Goal: Navigation & Orientation: Find specific page/section

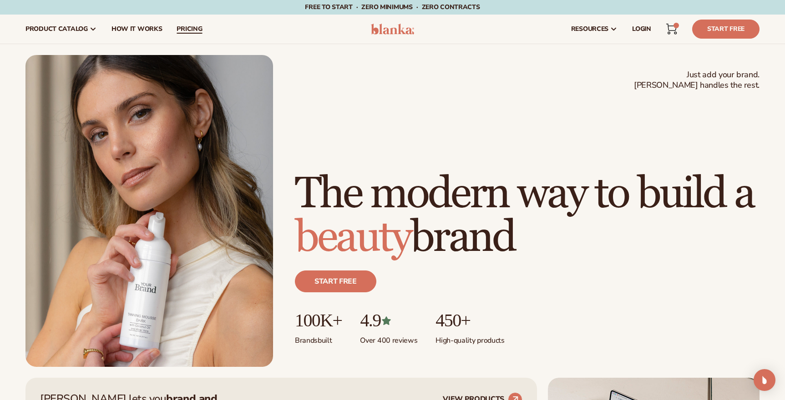
click at [183, 35] on link "pricing" at bounding box center [189, 29] width 40 height 29
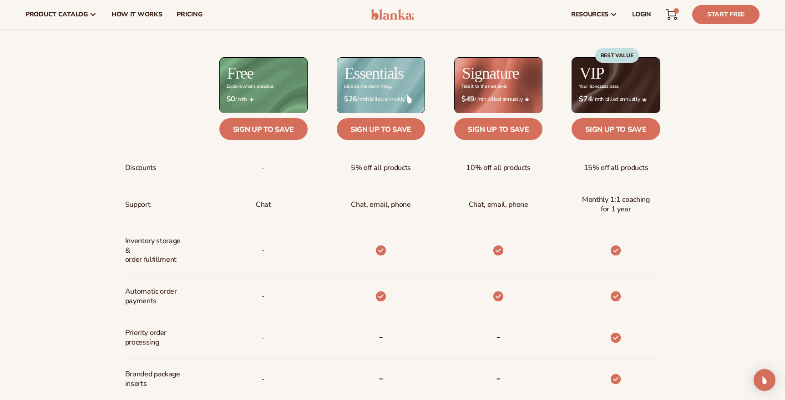
scroll to position [141, 0]
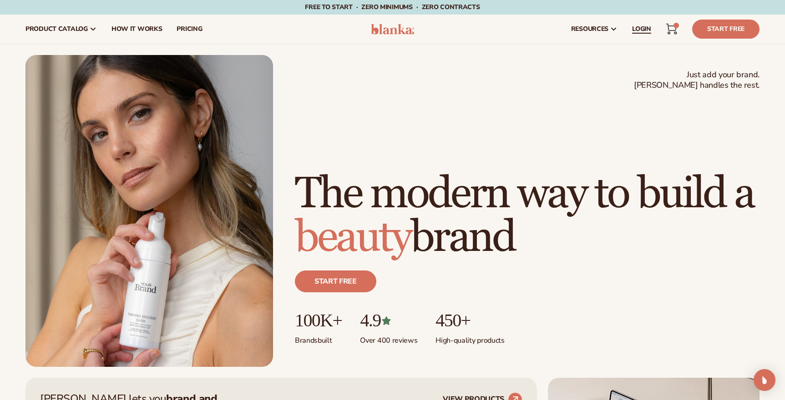
click at [635, 24] on link "LOGIN" at bounding box center [642, 29] width 34 height 29
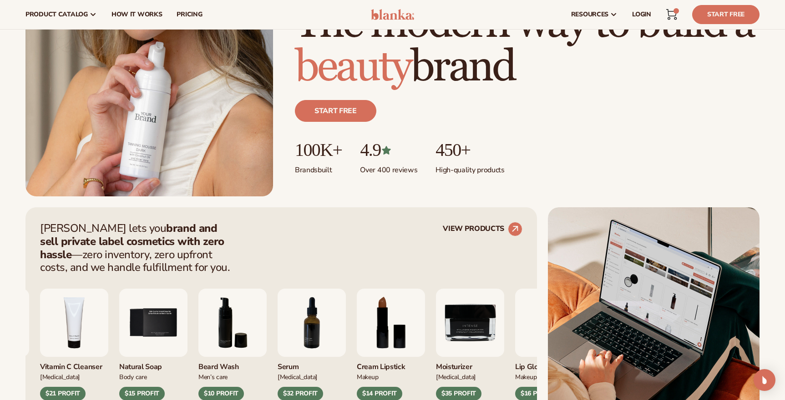
scroll to position [71, 0]
